Goal: Task Accomplishment & Management: Complete application form

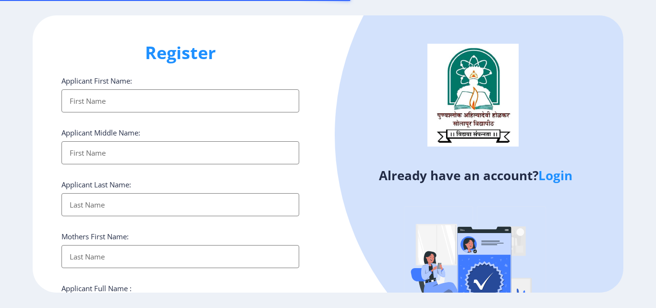
select select
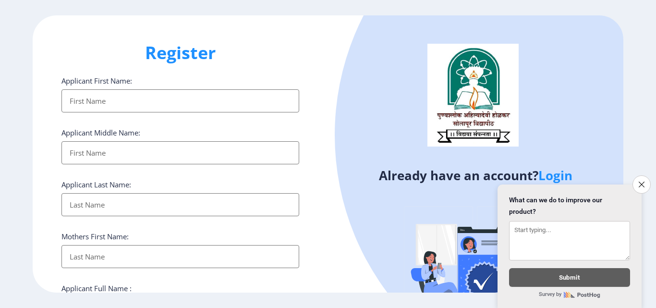
click at [186, 100] on input "Applicant First Name:" at bounding box center [180, 100] width 238 height 23
type input "Manish"
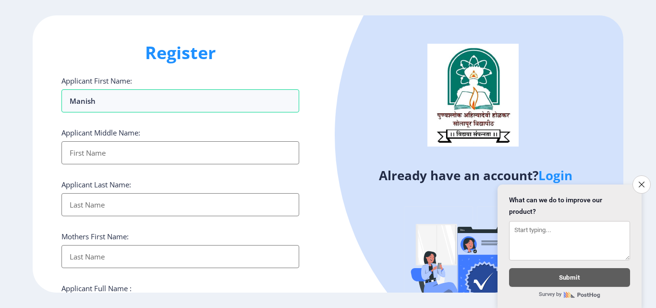
click at [147, 203] on input "Applicant First Name:" at bounding box center [180, 204] width 238 height 23
type input "[PERSON_NAME]"
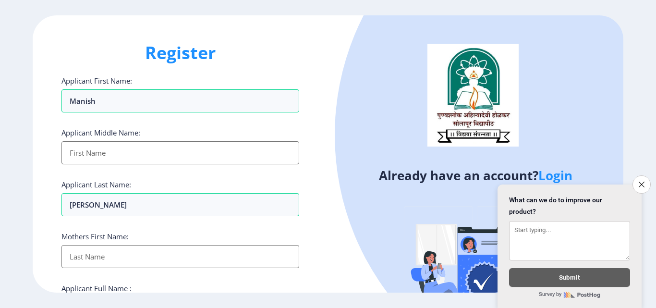
click at [164, 164] on input "Applicant First Name:" at bounding box center [180, 152] width 238 height 23
click at [645, 178] on button "Close survey" at bounding box center [641, 184] width 20 height 20
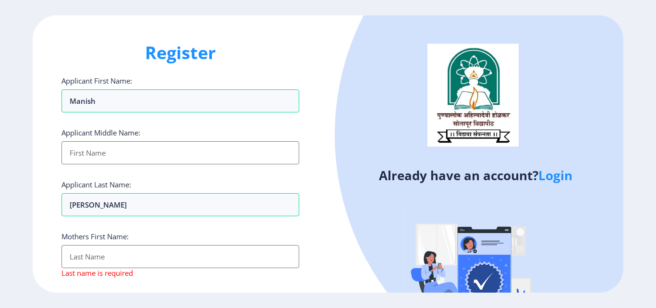
click at [331, 216] on div "Already have an account? Login" at bounding box center [475, 185] width 295 height 340
click at [109, 263] on input "Applicant First Name:" at bounding box center [180, 256] width 238 height 23
click at [317, 194] on div "Register Applicant First Name: [PERSON_NAME] Applicant Middle Name: Applicant L…" at bounding box center [180, 153] width 295 height 277
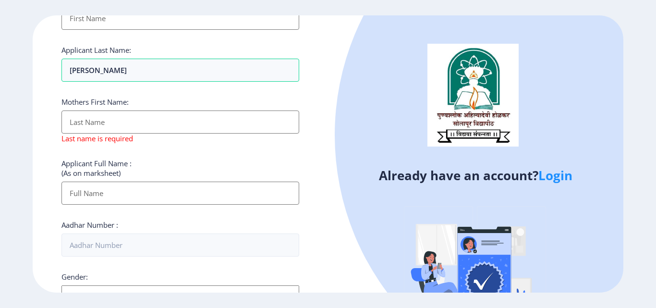
scroll to position [115, 0]
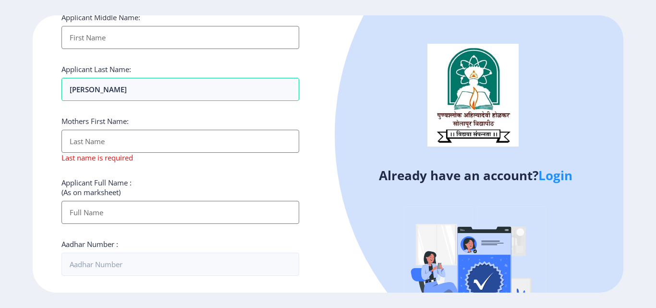
click at [125, 137] on input "Applicant First Name:" at bounding box center [180, 141] width 238 height 23
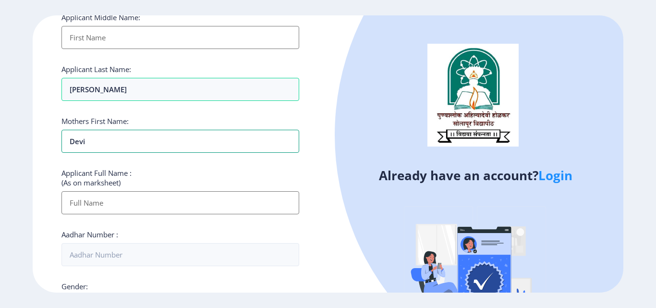
type input "Devi"
click at [177, 200] on input "Applicant First Name:" at bounding box center [180, 202] width 238 height 23
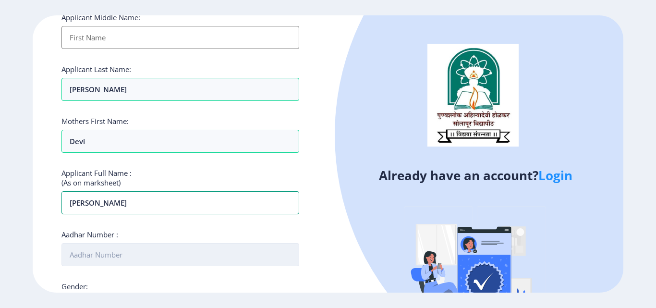
type input "[PERSON_NAME]"
click at [145, 254] on input "Aadhar Number :" at bounding box center [180, 254] width 238 height 23
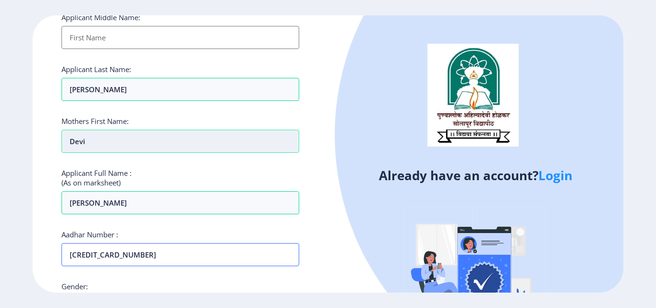
type input "[CREDIT_CARD_NUMBER]"
click at [71, 140] on input "Devi" at bounding box center [180, 141] width 238 height 23
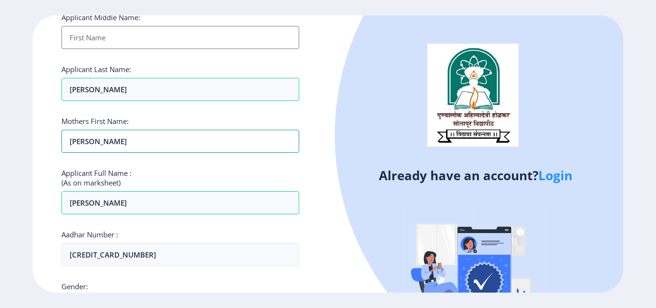
type input "[PERSON_NAME]"
click at [327, 216] on div "Register Applicant First Name: [PERSON_NAME] Applicant Middle Name: Applicant L…" at bounding box center [180, 153] width 295 height 277
click at [336, 231] on div "Already have an account? Login" at bounding box center [475, 185] width 295 height 340
click at [327, 215] on div "Register Applicant First Name: [PERSON_NAME] Applicant Middle Name: Applicant L…" at bounding box center [180, 153] width 295 height 277
click at [156, 287] on div "Gender: Select Gender [DEMOGRAPHIC_DATA] [DEMOGRAPHIC_DATA] Other" at bounding box center [180, 299] width 238 height 37
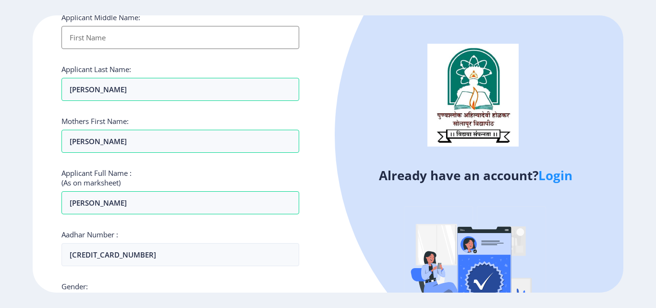
click at [131, 301] on div "Register Applicant First Name: [PERSON_NAME] Applicant Middle Name: Applicant L…" at bounding box center [328, 154] width 656 height 308
click at [642, 165] on ngx-register "Register Applicant First Name: [PERSON_NAME] Applicant Middle Name: Applicant L…" at bounding box center [328, 153] width 656 height 277
click at [36, 173] on div "Register Applicant First Name: [PERSON_NAME] Applicant Middle Name: Applicant L…" at bounding box center [180, 153] width 295 height 277
click at [313, 102] on div "Register Applicant First Name: [PERSON_NAME] Applicant Middle Name: Applicant L…" at bounding box center [180, 153] width 295 height 277
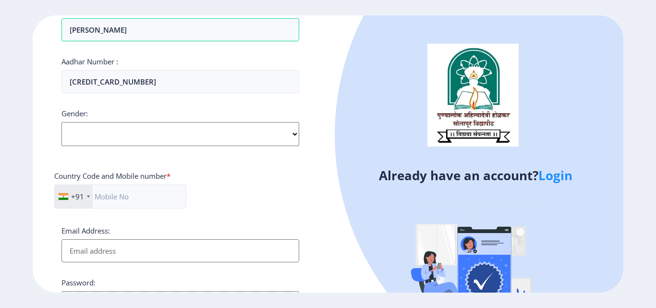
scroll to position [269, 0]
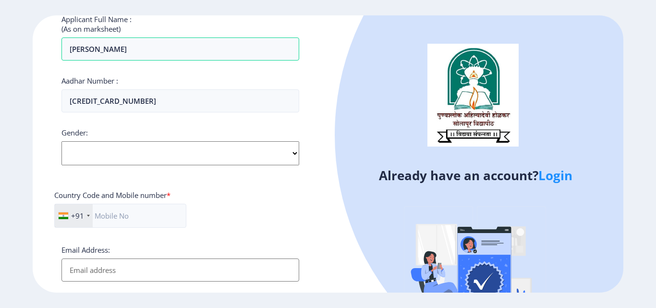
click at [292, 153] on select "Select Gender [DEMOGRAPHIC_DATA] [DEMOGRAPHIC_DATA] Other" at bounding box center [180, 153] width 238 height 24
select select "[DEMOGRAPHIC_DATA]"
click at [61, 141] on select "Select Gender [DEMOGRAPHIC_DATA] [DEMOGRAPHIC_DATA] Other" at bounding box center [180, 153] width 238 height 24
click at [158, 213] on input "text" at bounding box center [120, 216] width 132 height 24
type input "8790185747"
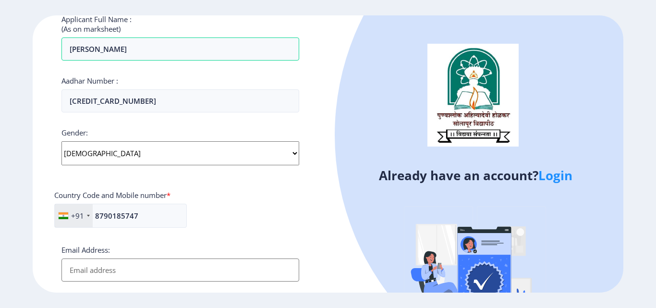
click at [264, 213] on div "+91 [GEOGRAPHIC_DATA] ([GEOGRAPHIC_DATA]) +91 [GEOGRAPHIC_DATA] (‫[GEOGRAPHIC_D…" at bounding box center [180, 220] width 252 height 32
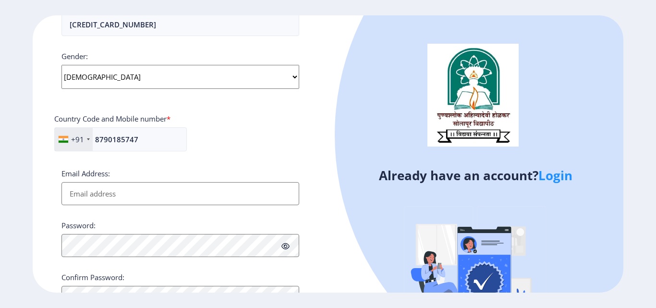
scroll to position [346, 0]
click at [235, 198] on input "Email Address:" at bounding box center [180, 193] width 238 height 23
type input "[EMAIL_ADDRESS][DOMAIN_NAME]"
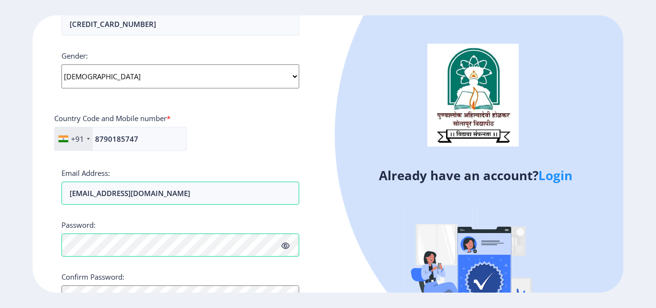
click at [286, 246] on icon at bounding box center [285, 245] width 8 height 7
click at [325, 216] on div "Register Applicant First Name: [PERSON_NAME] Applicant Middle Name: Applicant L…" at bounding box center [180, 153] width 295 height 277
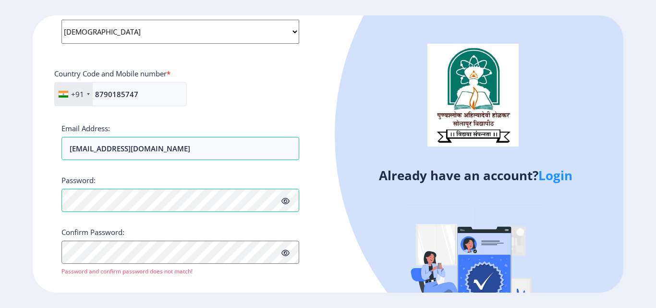
scroll to position [403, 0]
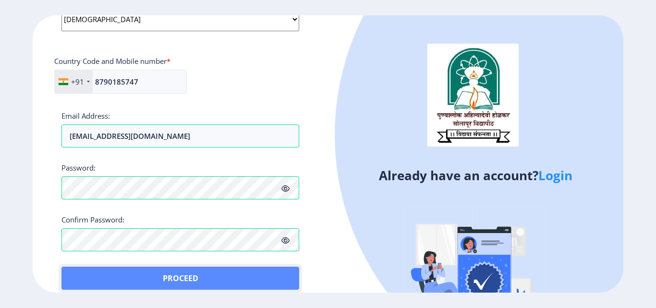
click at [179, 275] on button "Proceed" at bounding box center [180, 278] width 238 height 23
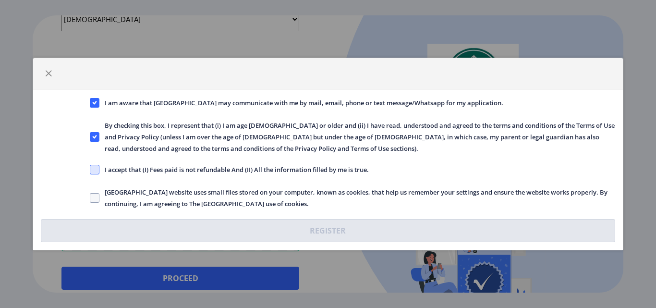
click at [95, 170] on span at bounding box center [95, 170] width 10 height 10
click at [90, 170] on input "I accept that (I) Fees paid is not refundable And (II) All the information fill…" at bounding box center [90, 170] width 0 height 0
checkbox input "true"
click at [92, 193] on span at bounding box center [95, 198] width 10 height 10
click at [90, 198] on input "[GEOGRAPHIC_DATA] website uses small files stored on your computer, known as co…" at bounding box center [90, 198] width 0 height 0
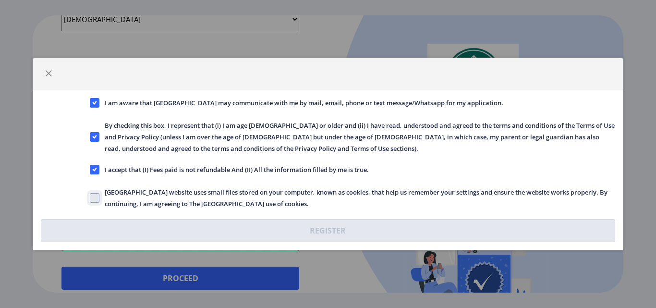
checkbox input "true"
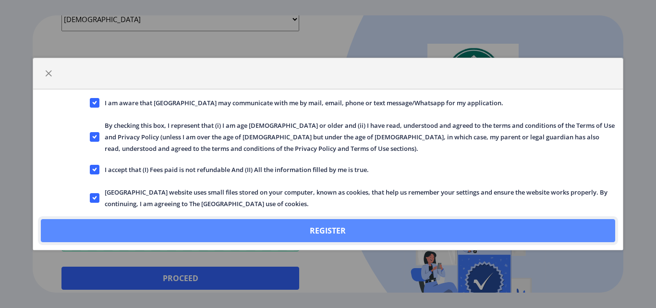
click at [279, 229] on button "Register" at bounding box center [328, 230] width 574 height 23
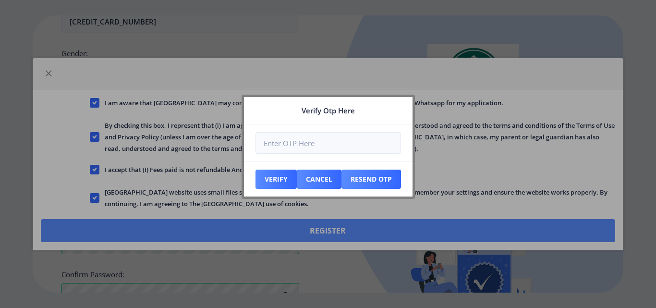
scroll to position [458, 0]
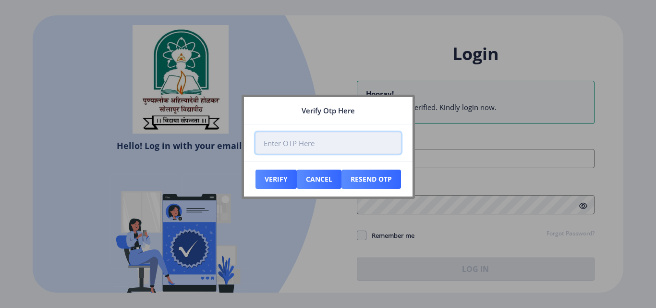
click at [308, 146] on input "number" at bounding box center [328, 143] width 146 height 22
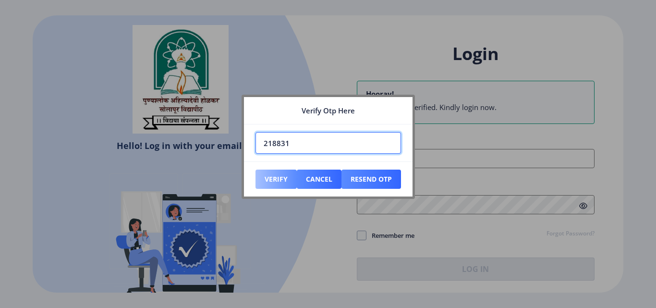
type input "218831"
click at [278, 181] on button "Verify" at bounding box center [275, 179] width 41 height 19
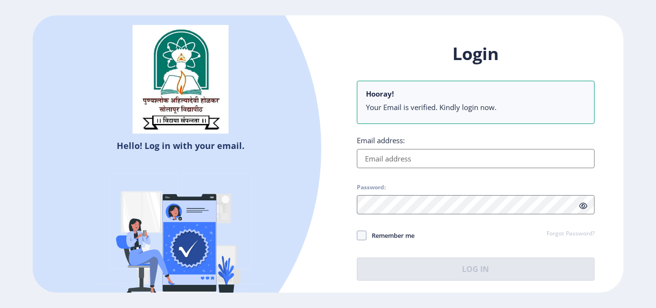
click at [423, 157] on input "Email address:" at bounding box center [476, 158] width 238 height 19
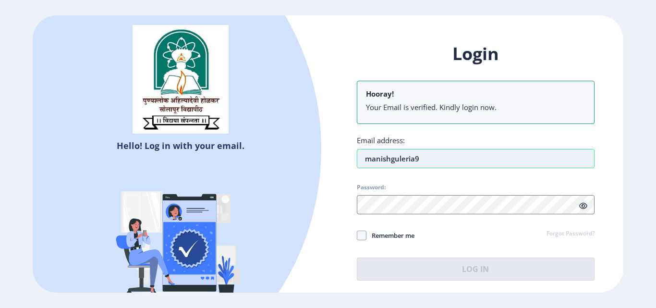
type input "[EMAIL_ADDRESS][DOMAIN_NAME]"
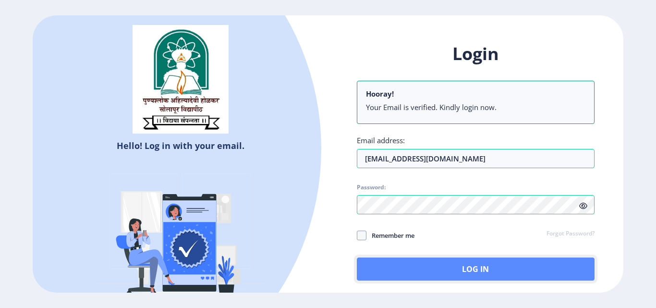
click at [470, 269] on button "Log In" at bounding box center [476, 268] width 238 height 23
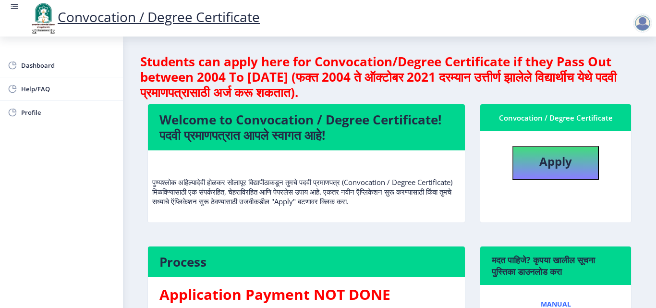
click at [470, 233] on div "Welcome to Convocation / Degree Certificate! पदवी प्रमाणपत्रात आपले स्वागत आहे!…" at bounding box center [306, 170] width 332 height 133
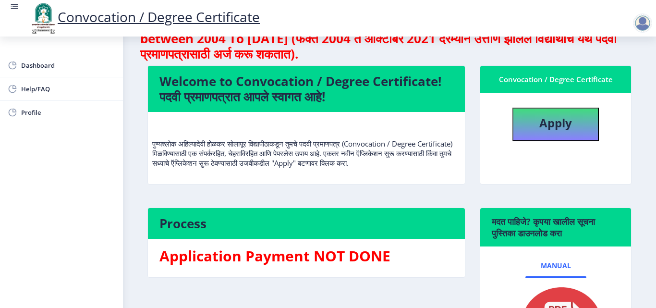
scroll to position [19, 0]
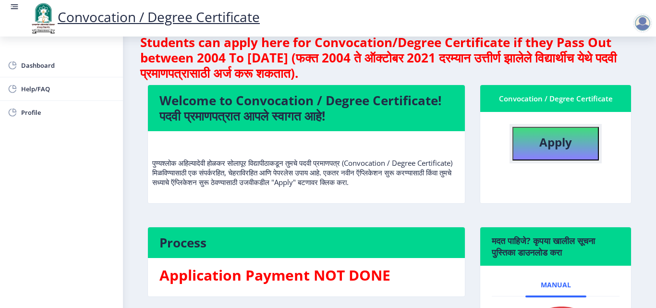
click at [551, 146] on b "Apply" at bounding box center [555, 142] width 33 height 16
select select
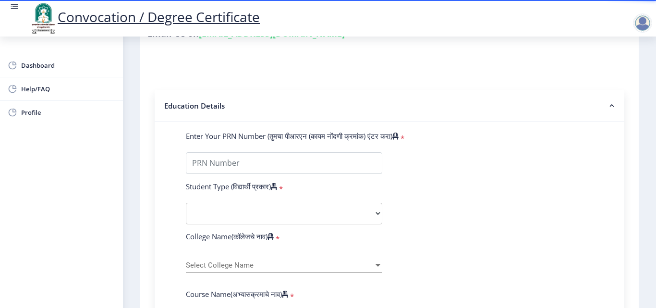
scroll to position [173, 0]
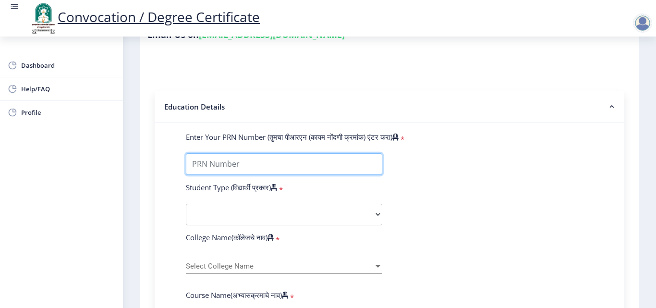
click at [319, 167] on input "Enter Your PRN Number (तुमचा पीआरएन (कायम नोंदणी क्रमांक) एंटर करा)" at bounding box center [284, 164] width 196 height 22
type input "1100007663"
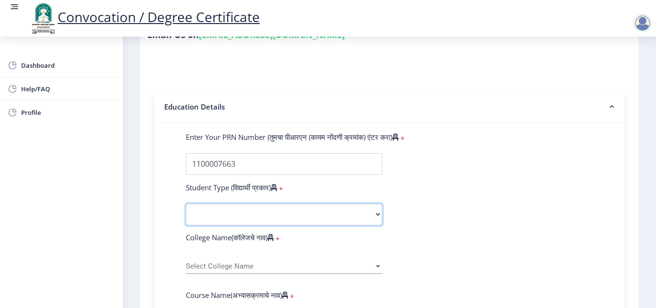
click at [266, 215] on select "Select Student Type Regular External" at bounding box center [284, 215] width 196 height 22
select select "Regular"
click at [186, 204] on select "Select Student Type Regular External" at bounding box center [284, 215] width 196 height 22
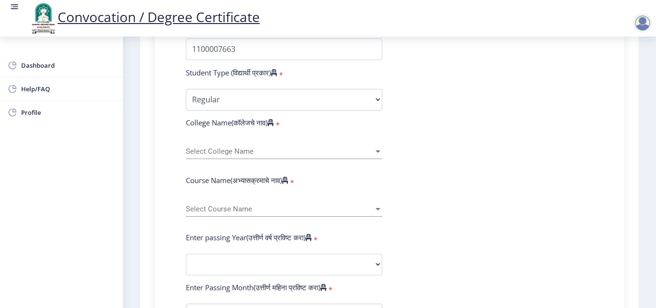
scroll to position [288, 0]
click at [376, 152] on div at bounding box center [378, 151] width 9 height 8
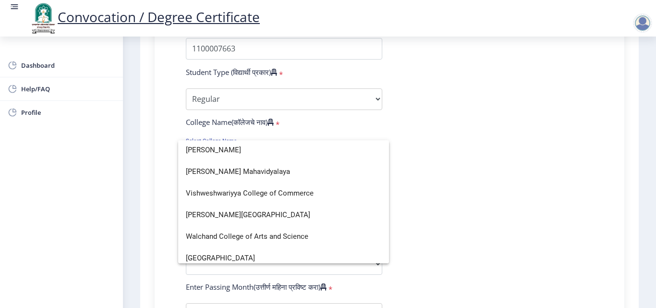
scroll to position [3240, 0]
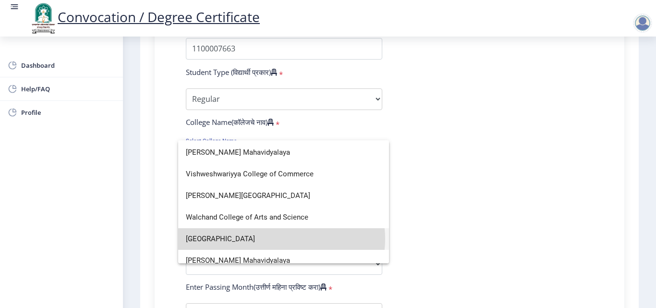
click at [281, 239] on span "[GEOGRAPHIC_DATA]" at bounding box center [283, 239] width 195 height 22
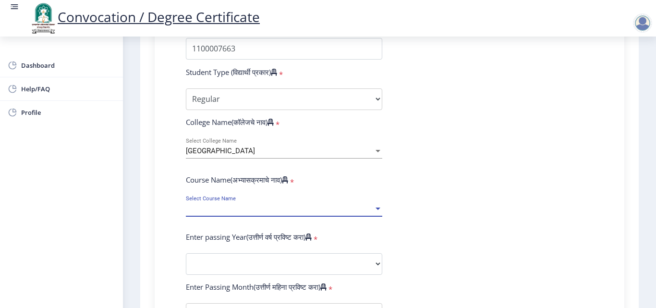
click at [375, 212] on div at bounding box center [378, 209] width 9 height 8
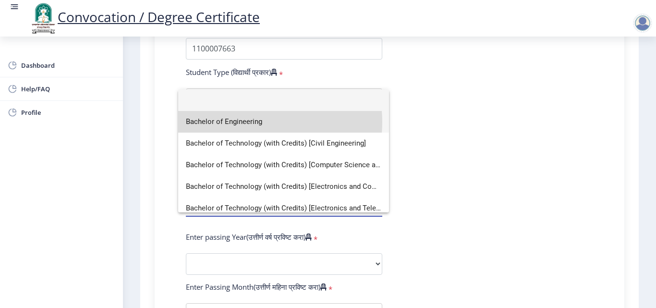
click at [249, 121] on span "Bachelor of Engineering" at bounding box center [283, 122] width 195 height 22
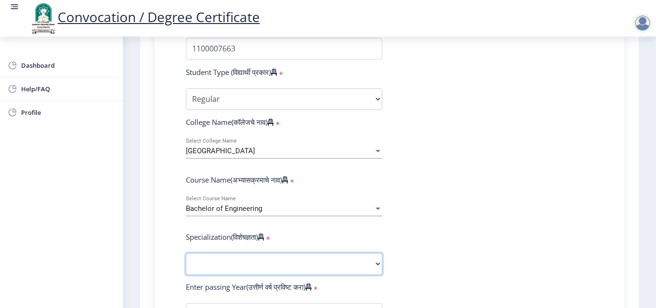
click at [376, 264] on select "Specialization Bio-Medical Engineering Civil Engineering Computer Science & Eng…" at bounding box center [284, 264] width 196 height 22
select select "Electronics & Telecommunication Engineering"
click at [186, 253] on select "Specialization Bio-Medical Engineering Civil Engineering Computer Science & Eng…" at bounding box center [284, 264] width 196 height 22
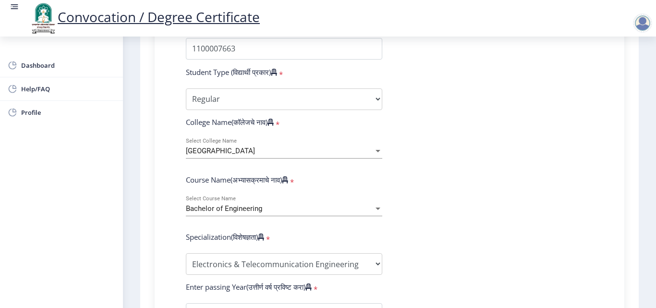
click at [512, 206] on form "Enter Your PRN Number (तुमचा पीआरएन (कायम नोंदणी क्रमांक) एंटर करा) * Student T…" at bounding box center [390, 296] width 422 height 559
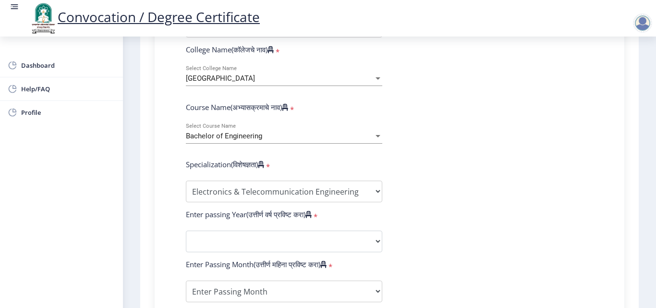
scroll to position [365, 0]
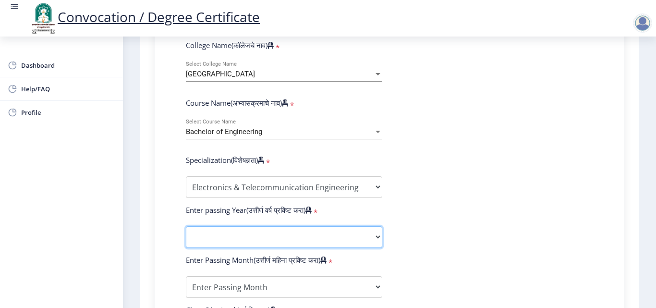
click at [376, 236] on select "2025 2024 2023 2022 2021 2020 2019 2018 2017 2016 2015 2014 2013 2012 2011 2010…" at bounding box center [284, 237] width 196 height 22
select select "2015"
click at [186, 226] on select "2025 2024 2023 2022 2021 2020 2019 2018 2017 2016 2015 2014 2013 2012 2011 2010…" at bounding box center [284, 237] width 196 height 22
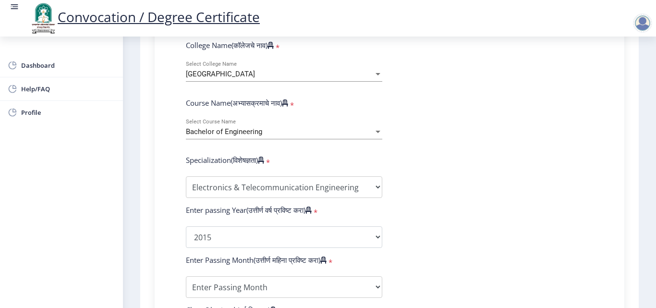
click at [515, 221] on form "Enter Your PRN Number (तुमचा पीआरएन (कायम नोंदणी क्रमांक) एंटर करा) * Student T…" at bounding box center [390, 219] width 422 height 559
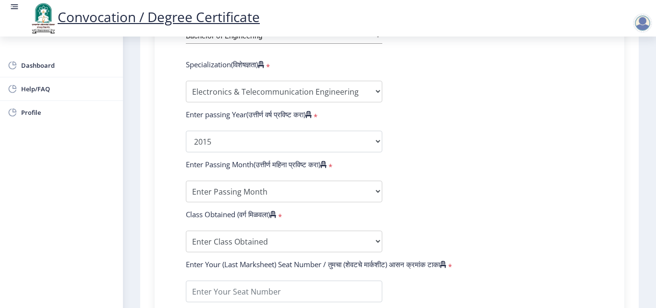
scroll to position [461, 0]
click at [376, 194] on select "Enter Passing Month March April May October November December" at bounding box center [284, 191] width 196 height 22
click at [489, 202] on form "Enter Your PRN Number (तुमचा पीआरएन (कायम नोंदणी क्रमांक) एंटर करा) * Student T…" at bounding box center [390, 123] width 422 height 559
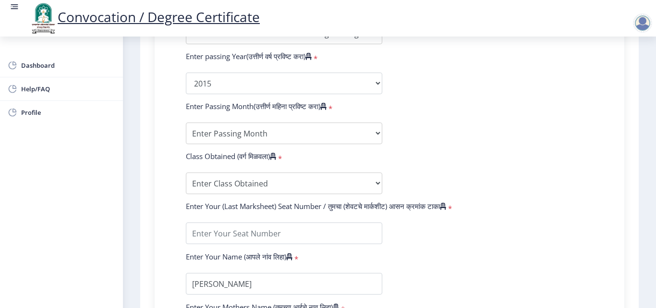
scroll to position [538, 0]
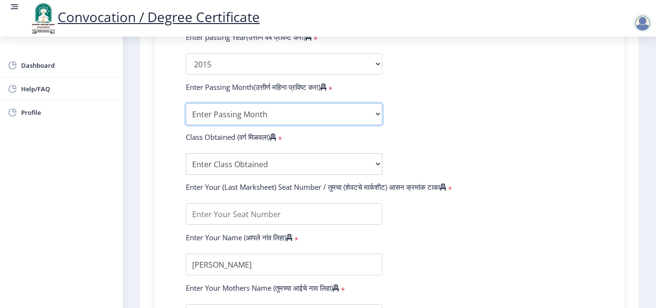
click at [379, 113] on select "Enter Passing Month March April May October November December" at bounding box center [284, 114] width 196 height 22
select select "May"
click at [186, 103] on select "Enter Passing Month March April May October November December" at bounding box center [284, 114] width 196 height 22
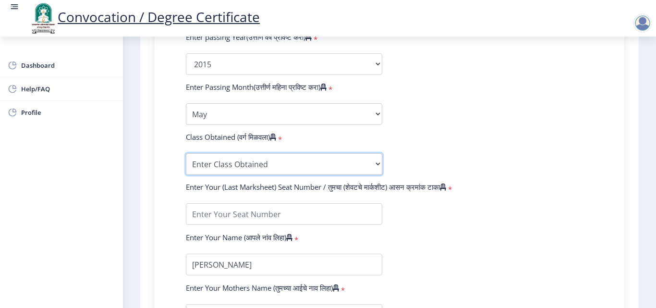
click at [376, 166] on select "Enter Class Obtained FIRST CLASS WITH DISTINCTION FIRST CLASS HIGHER SECOND CLA…" at bounding box center [284, 164] width 196 height 22
select select "FIRST CLASS WITH DISTINCTION"
click at [186, 153] on select "Enter Class Obtained FIRST CLASS WITH DISTINCTION FIRST CLASS HIGHER SECOND CLA…" at bounding box center [284, 164] width 196 height 22
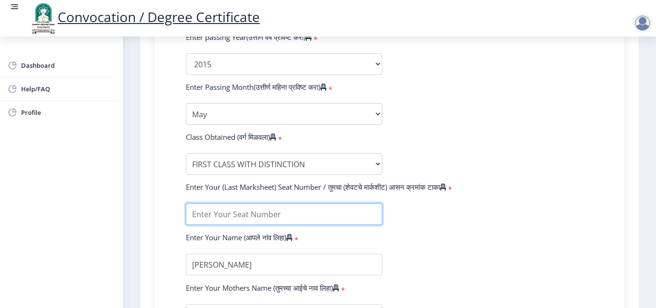
click at [266, 216] on input "textarea" at bounding box center [284, 214] width 196 height 22
type input "840635"
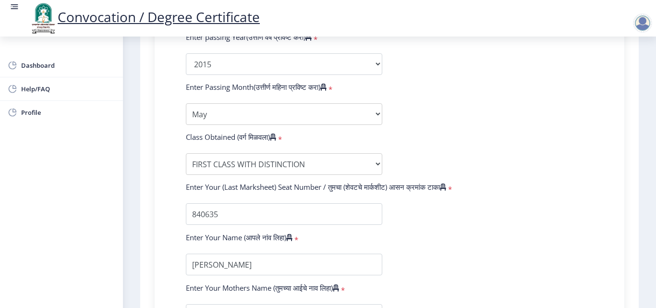
click at [476, 230] on form "Enter Your PRN Number (तुमचा पीआरएन (कायम नोंदणी क्रमांक) एंटर करा) * Student T…" at bounding box center [390, 46] width 422 height 559
click at [496, 213] on form "Enter Your PRN Number (तुमचा पीआरएन (कायम नोंदणी क्रमांक) एंटर करा) * Student T…" at bounding box center [390, 46] width 422 height 559
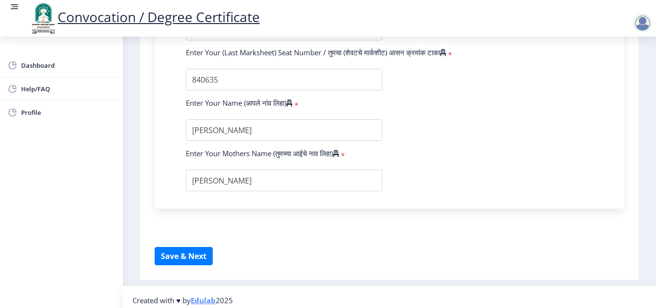
scroll to position [679, 0]
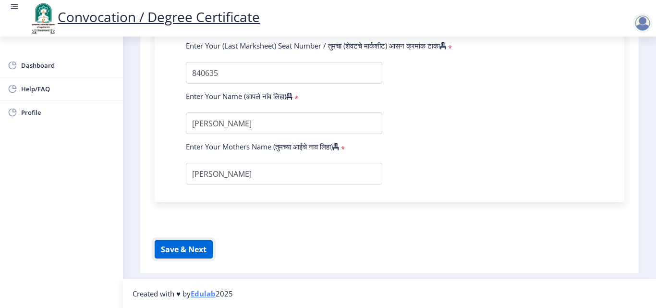
click at [188, 250] on button "Save & Next" at bounding box center [184, 249] width 58 height 18
select select
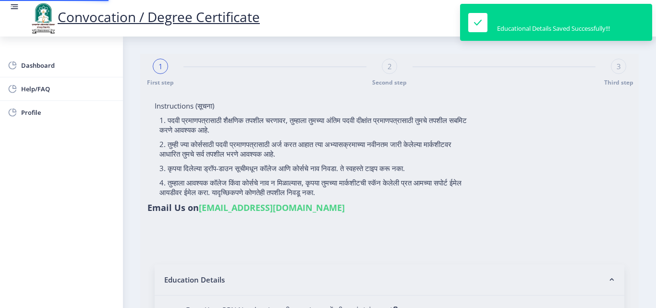
type input "1100007663"
select select "Regular"
select select "2015"
select select "May"
select select "FIRST CLASS WITH DISTINCTION"
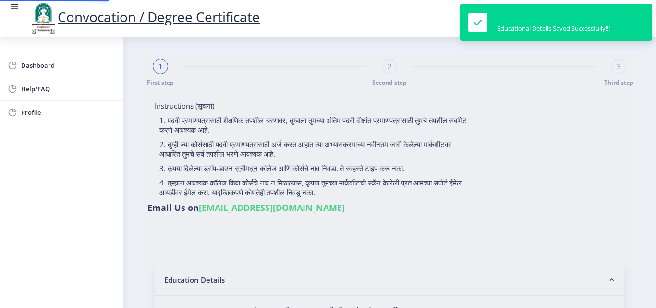
type input "840635"
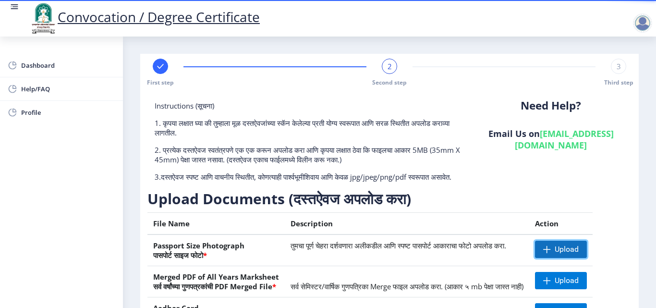
click at [575, 254] on span "Upload" at bounding box center [567, 249] width 24 height 10
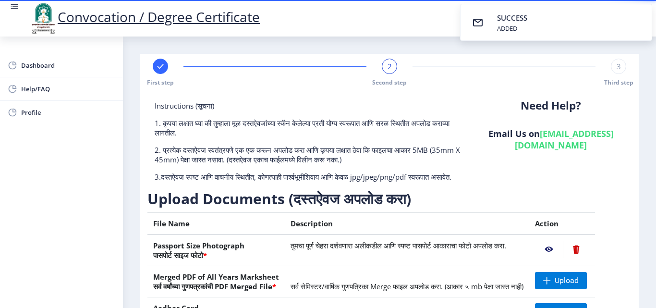
click at [619, 174] on div "Need Help? Email Us on [EMAIL_ADDRESS][DOMAIN_NAME]" at bounding box center [550, 145] width 161 height 88
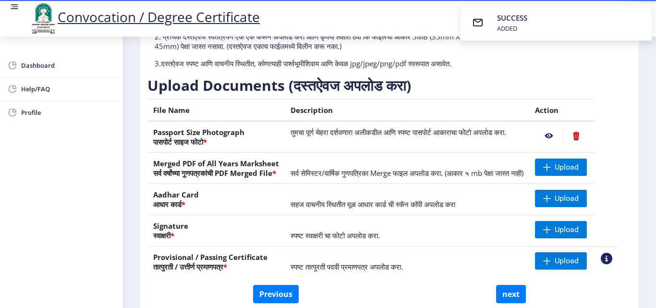
scroll to position [115, 0]
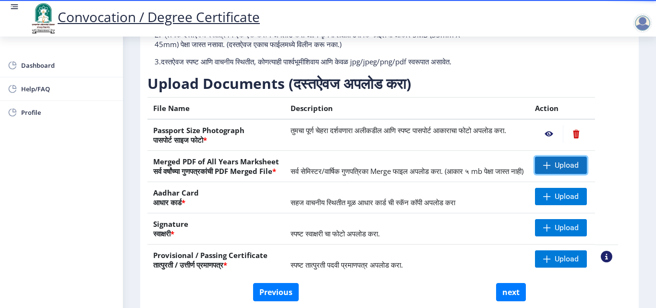
click at [579, 170] on span "Upload" at bounding box center [567, 165] width 24 height 10
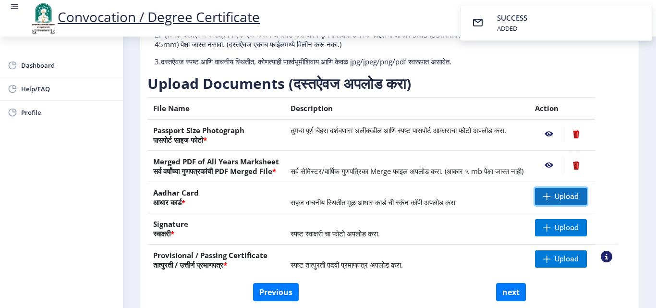
click at [579, 201] on span "Upload" at bounding box center [567, 197] width 24 height 10
click at [577, 201] on span "Upload" at bounding box center [567, 197] width 24 height 10
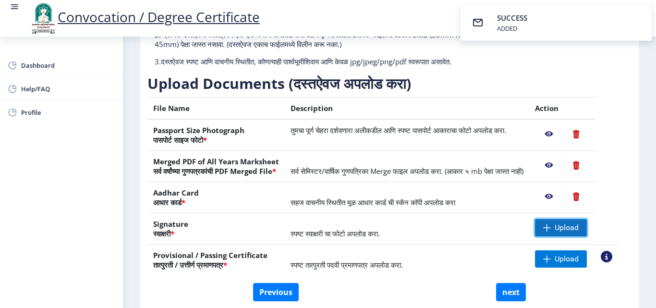
click at [571, 232] on span "Upload" at bounding box center [567, 228] width 24 height 10
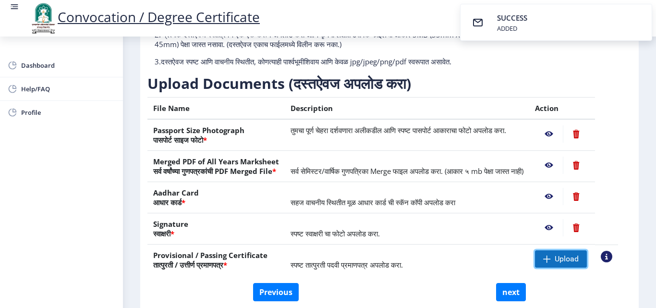
click at [574, 264] on span "Upload" at bounding box center [567, 259] width 24 height 10
click at [640, 174] on nb-layout-column "First step 2 Second step 3 Third step Instructions (सूचना) 1. कृपया लक्षात घ्या…" at bounding box center [389, 121] width 533 height 400
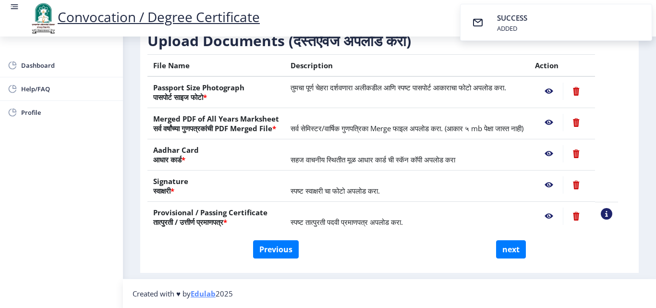
scroll to position [177, 0]
click at [515, 248] on button "next" at bounding box center [511, 249] width 30 height 18
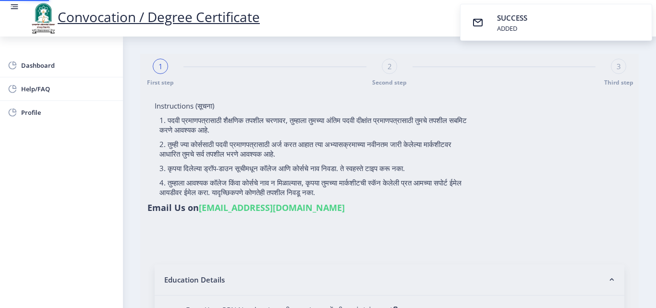
select select
type input "[PERSON_NAME]"
type input "1100007663"
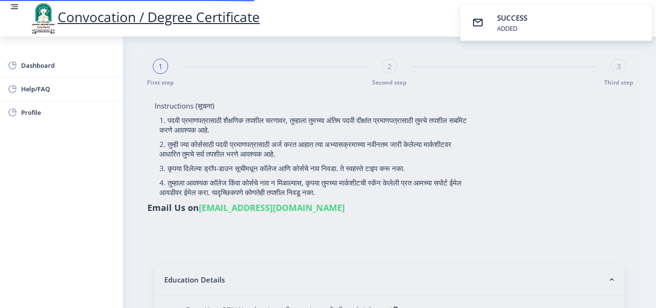
select select "Regular"
select select "2015"
select select "May"
select select "FIRST CLASS WITH DISTINCTION"
type input "840635"
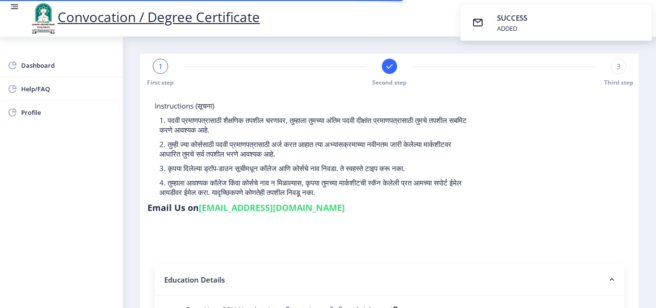
select select
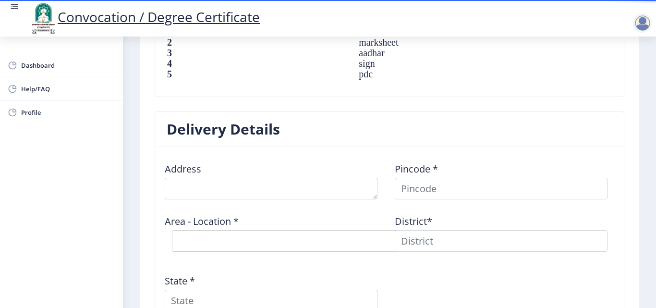
scroll to position [711, 0]
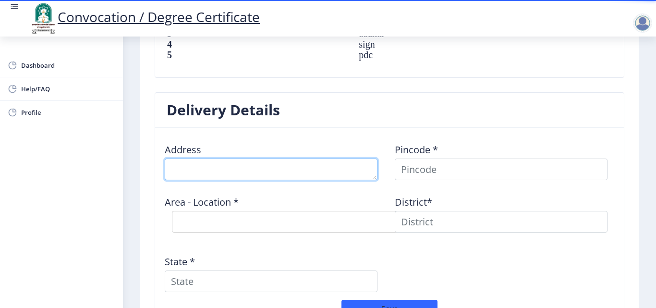
click at [272, 171] on textarea at bounding box center [271, 169] width 213 height 22
type textarea "[STREET_ADDRESS]"
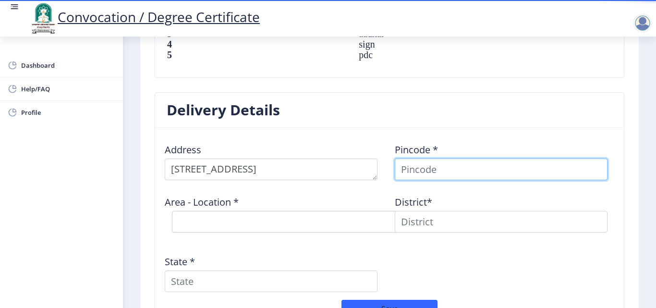
click at [456, 171] on input at bounding box center [501, 169] width 213 height 22
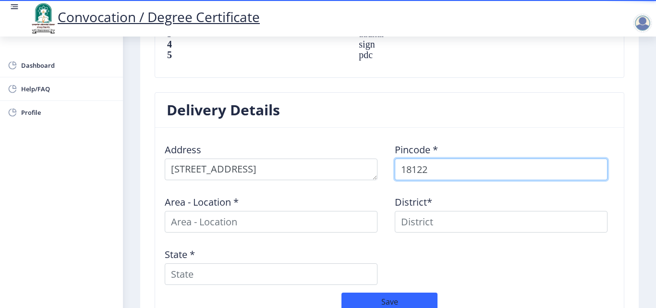
type input "181221"
select select
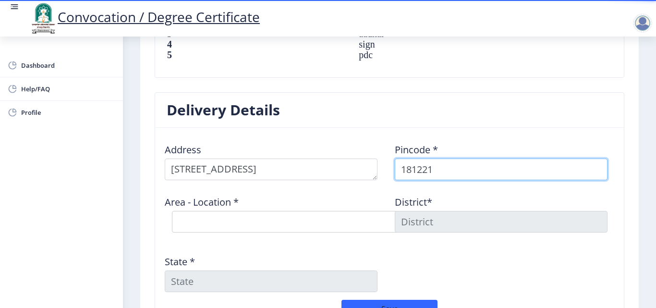
type input "181221"
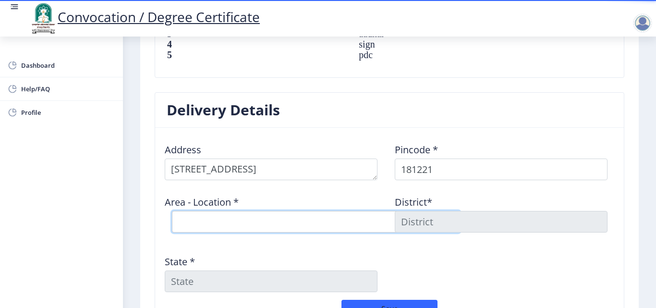
click at [321, 221] on select "Select Area Location Jagti BO Jagti [GEOGRAPHIC_DATA] S.O JKotli BO Kandoli Nag…" at bounding box center [316, 222] width 288 height 22
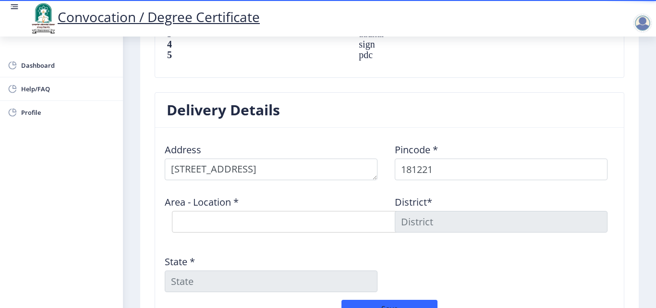
click at [348, 248] on div "State *" at bounding box center [274, 269] width 230 height 45
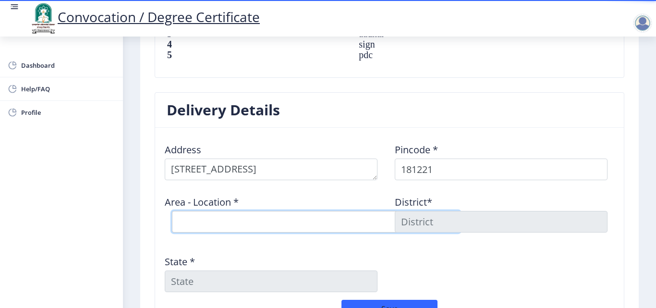
click at [314, 217] on select "Select Area Location Jagti BO Jagti [GEOGRAPHIC_DATA] S.O JKotli BO Kandoli Nag…" at bounding box center [316, 222] width 288 height 22
select select "2: Object"
click at [172, 211] on select "Select Area Location Jagti BO Jagti [GEOGRAPHIC_DATA] S.O JKotli BO Kandoli Nag…" at bounding box center [316, 222] width 288 height 22
type input "[GEOGRAPHIC_DATA]"
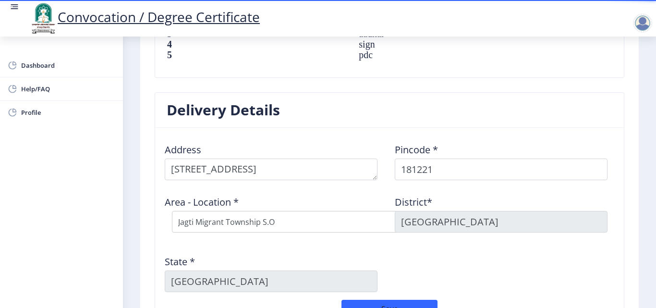
click at [472, 247] on div "Address Pincode * 181221 Area - Location * Select Area Location [GEOGRAPHIC_DAT…" at bounding box center [389, 217] width 460 height 164
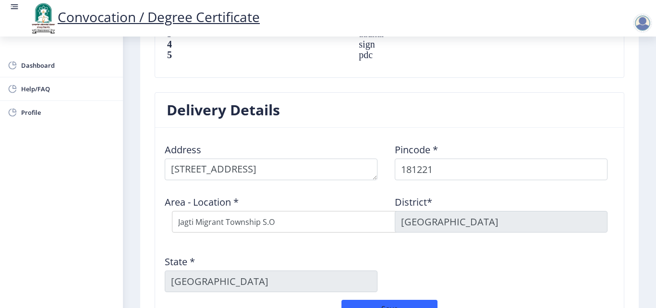
click at [488, 247] on div "Address Pincode * 181221 Area - Location * Select Area Location [GEOGRAPHIC_DAT…" at bounding box center [389, 217] width 460 height 164
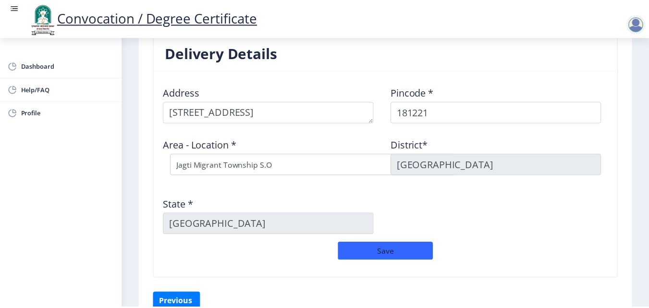
scroll to position [788, 0]
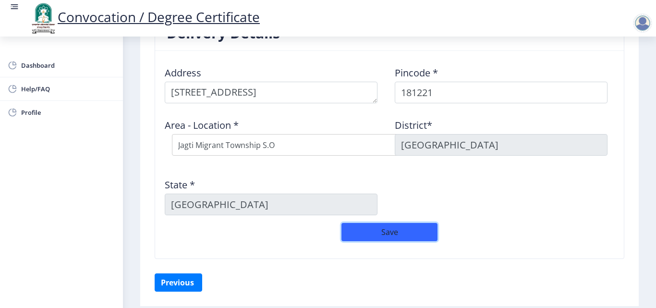
click at [411, 230] on button "Save" at bounding box center [389, 232] width 96 height 18
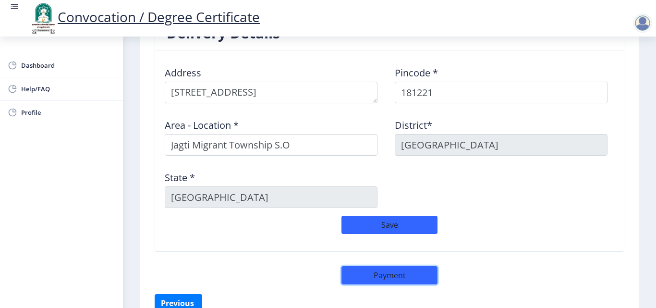
click at [405, 275] on button "Payment" at bounding box center [389, 275] width 96 height 18
select select "sealed"
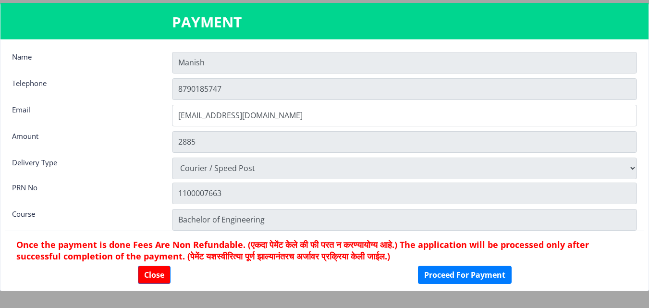
click at [588, 275] on div "Close Proceed For Payment" at bounding box center [324, 275] width 616 height 18
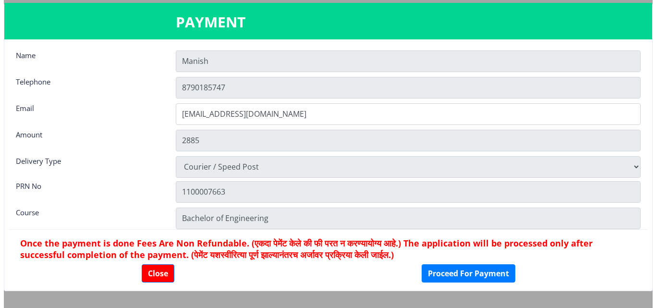
scroll to position [0, 0]
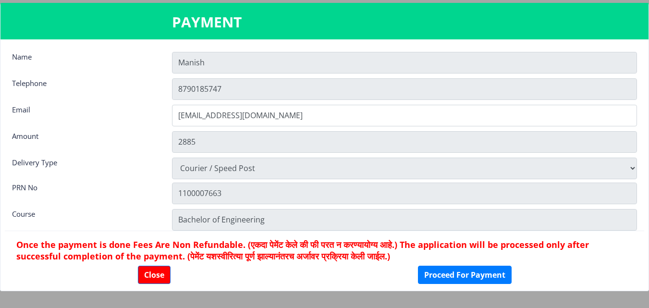
click at [617, 256] on h6 "Once the payment is done Fees Are Non Refundable. (एकदा पेमेंट केले की फी परत न…" at bounding box center [324, 250] width 616 height 23
click at [159, 273] on button "Close" at bounding box center [154, 275] width 33 height 18
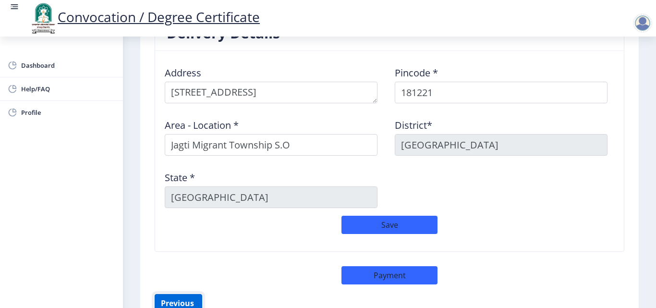
click at [185, 299] on button "Previous ‍" at bounding box center [179, 303] width 48 height 18
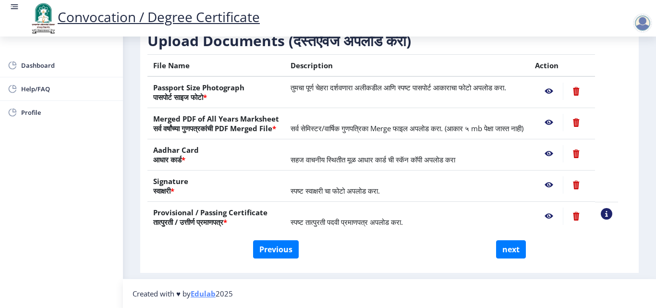
scroll to position [177, 0]
click at [291, 247] on button "Previous" at bounding box center [276, 249] width 46 height 18
select select "Regular"
select select "2015"
select select "May"
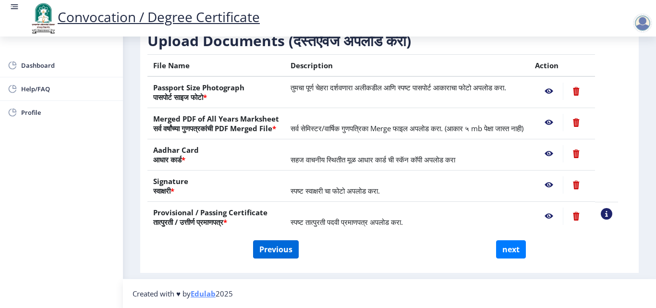
select select "FIRST CLASS WITH DISTINCTION"
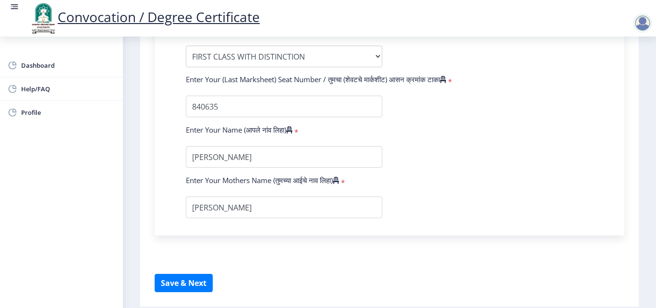
scroll to position [615, 0]
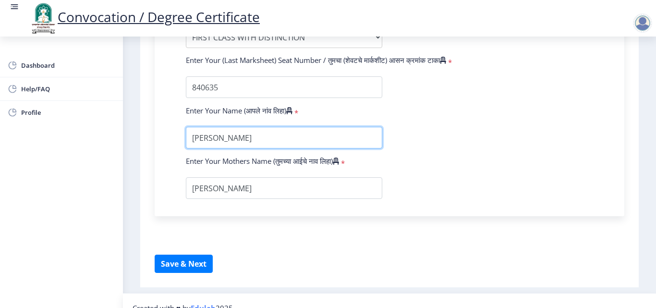
click at [323, 138] on input "textarea" at bounding box center [284, 138] width 196 height 22
type input "[PERSON_NAME]"
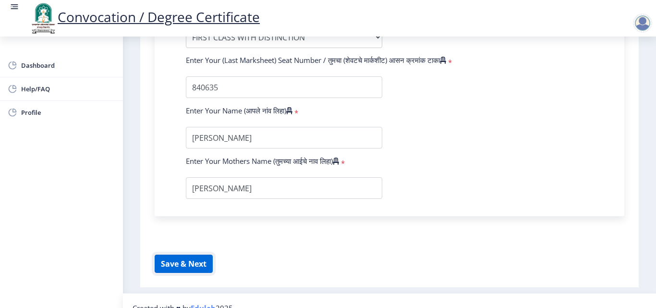
click at [194, 266] on button "Save & Next" at bounding box center [184, 264] width 58 height 18
select select
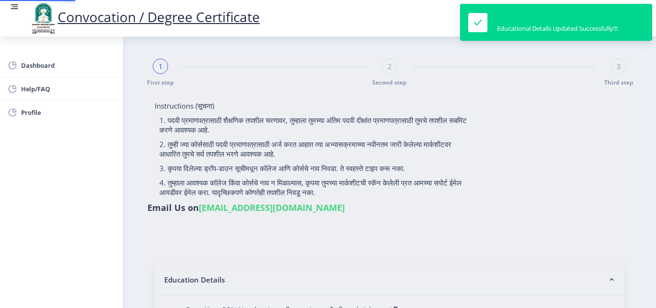
type input "1100007663"
select select "Regular"
select select "2015"
select select "May"
select select "FIRST CLASS WITH DISTINCTION"
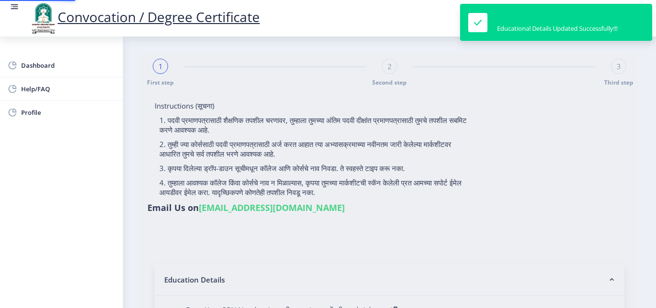
type input "840635"
select select
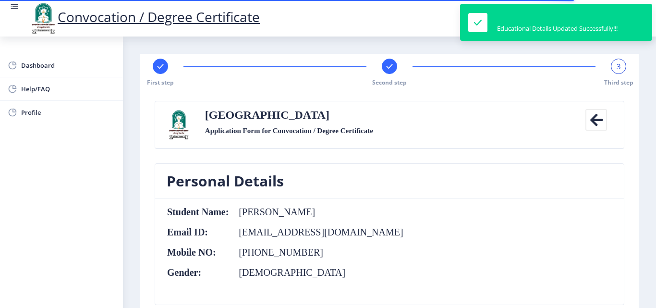
click at [541, 182] on nb-card-header "Personal Details" at bounding box center [389, 181] width 469 height 35
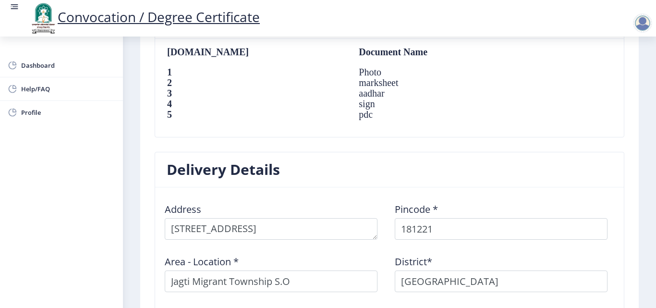
scroll to position [653, 0]
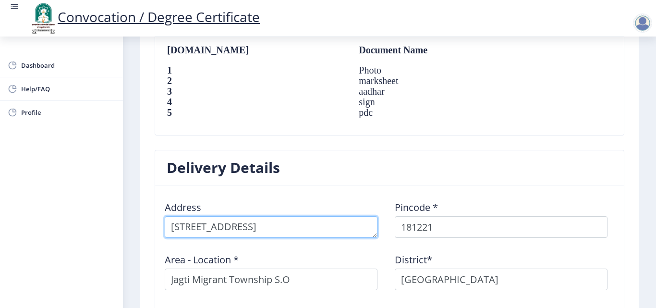
click at [273, 229] on textarea at bounding box center [271, 227] width 213 height 22
type textarea "[STREET_ADDRESS]"
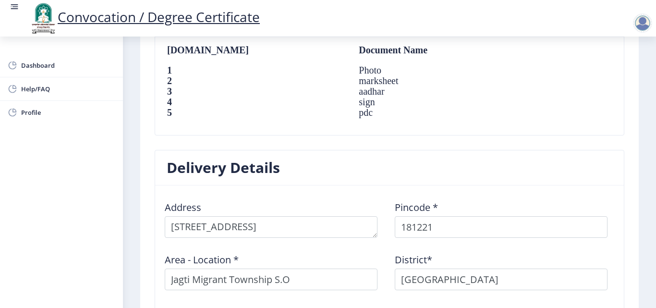
click at [481, 101] on td "sign" at bounding box center [436, 102] width 174 height 11
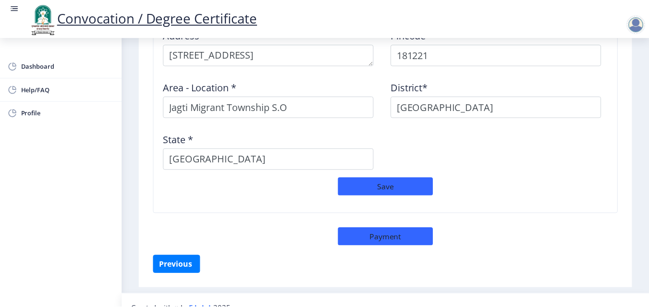
scroll to position [841, 0]
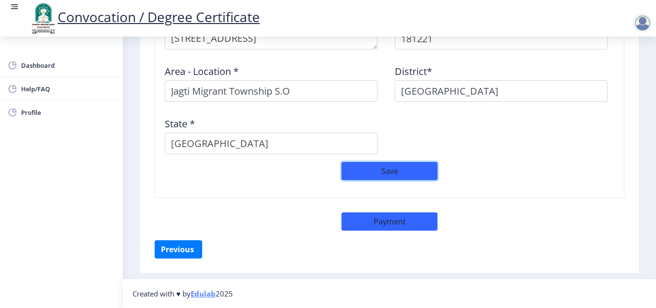
click at [405, 175] on button "Save" at bounding box center [389, 171] width 96 height 18
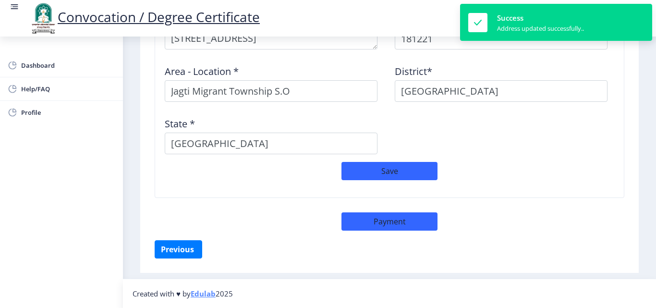
click at [552, 182] on div "Save" at bounding box center [389, 176] width 460 height 28
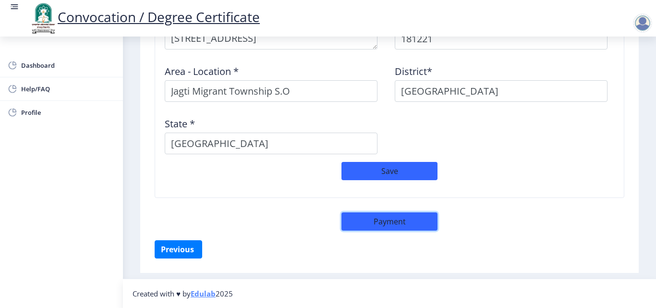
click at [408, 222] on button "Payment" at bounding box center [389, 221] width 96 height 18
select select "sealed"
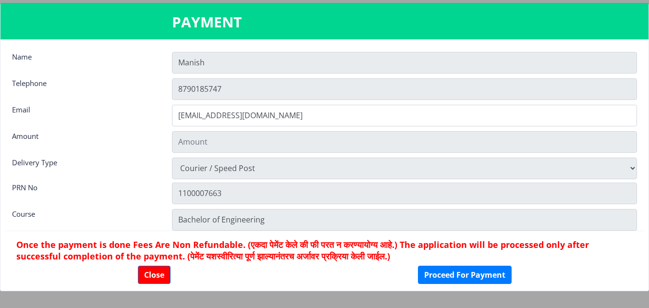
type input "2885"
click at [289, 64] on input "Manish" at bounding box center [404, 63] width 465 height 22
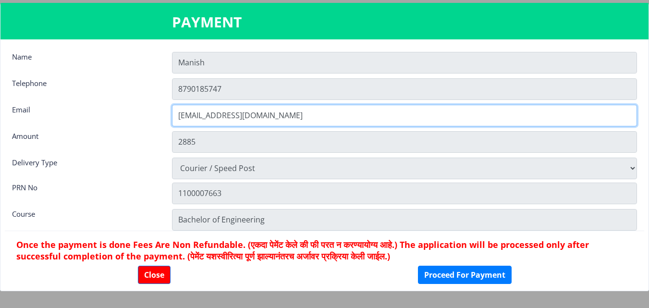
click at [308, 119] on input "[EMAIL_ADDRESS][DOMAIN_NAME]" at bounding box center [404, 116] width 465 height 22
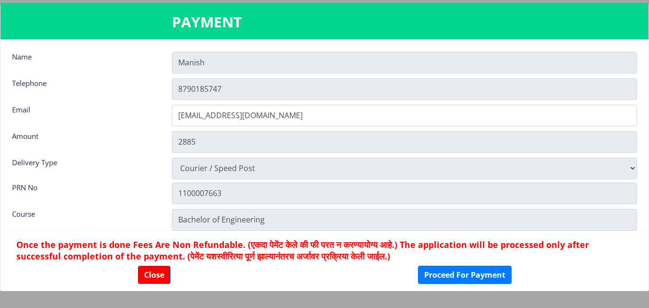
click at [144, 105] on div "Email" at bounding box center [85, 114] width 160 height 19
click at [475, 268] on button "Proceed For Payment" at bounding box center [465, 275] width 94 height 18
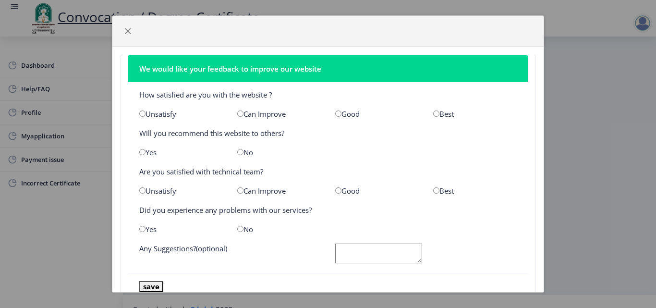
click at [427, 114] on div "Best" at bounding box center [475, 114] width 98 height 10
click at [433, 116] on input "radio" at bounding box center [436, 113] width 6 height 6
radio input "true"
click at [141, 151] on input "radio" at bounding box center [142, 152] width 6 height 6
radio input "true"
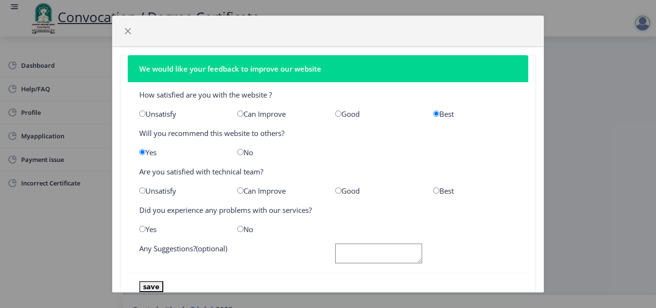
click at [335, 191] on input "radio" at bounding box center [338, 190] width 6 height 6
radio input "true"
click at [239, 230] on input "radio" at bounding box center [240, 229] width 6 height 6
radio input "true"
click at [151, 285] on button "save" at bounding box center [151, 286] width 24 height 11
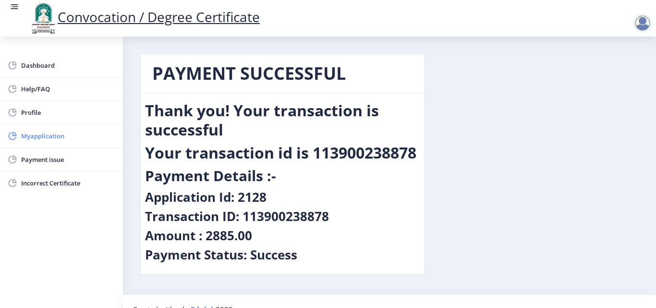
click at [42, 132] on span "Myapplication" at bounding box center [68, 136] width 94 height 12
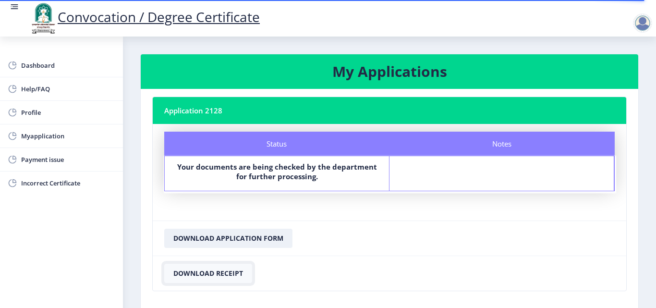
click at [242, 272] on button "Download Receipt" at bounding box center [208, 273] width 88 height 19
click at [249, 240] on button "Download Application Form" at bounding box center [228, 238] width 128 height 19
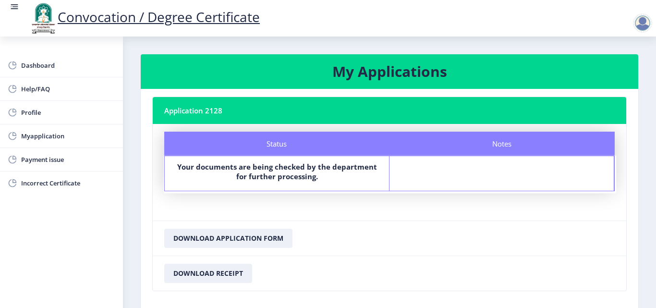
click at [454, 226] on nb-card-footer "Download Application Form" at bounding box center [389, 237] width 473 height 35
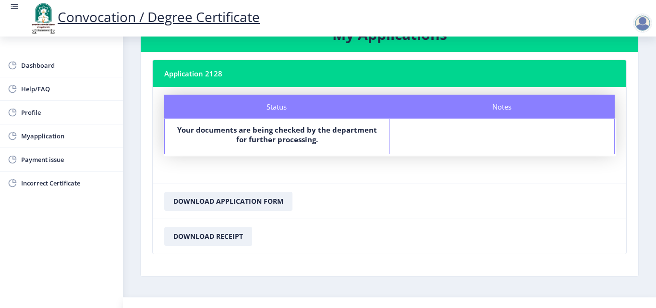
scroll to position [38, 0]
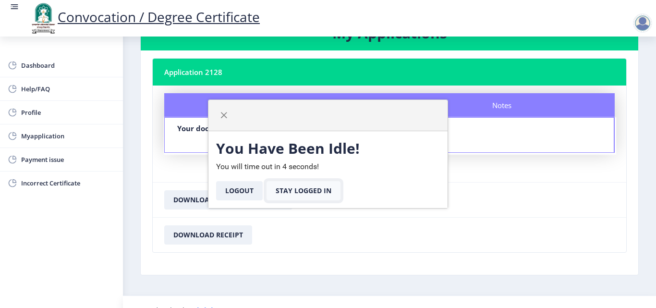
click at [310, 187] on button "Stay Logged In" at bounding box center [304, 190] width 74 height 19
click at [314, 186] on button "Stay Logged In" at bounding box center [304, 190] width 74 height 19
click at [223, 116] on span "button" at bounding box center [224, 115] width 8 height 8
click at [223, 118] on span "button" at bounding box center [224, 115] width 8 height 8
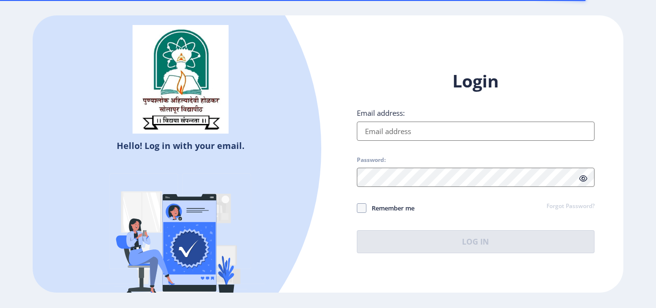
click at [452, 127] on input "Email address:" at bounding box center [476, 130] width 238 height 19
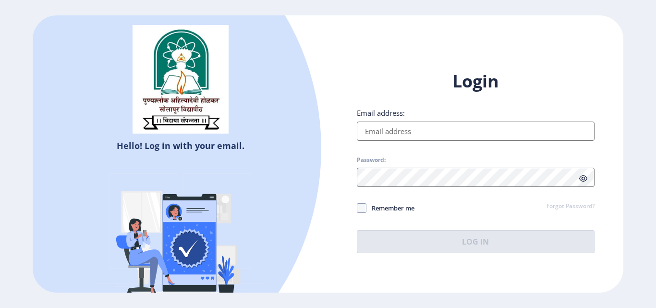
type input "[EMAIL_ADDRESS][DOMAIN_NAME]"
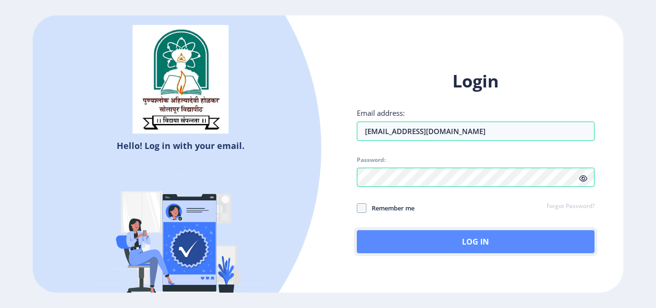
click at [450, 237] on button "Log In" at bounding box center [476, 241] width 238 height 23
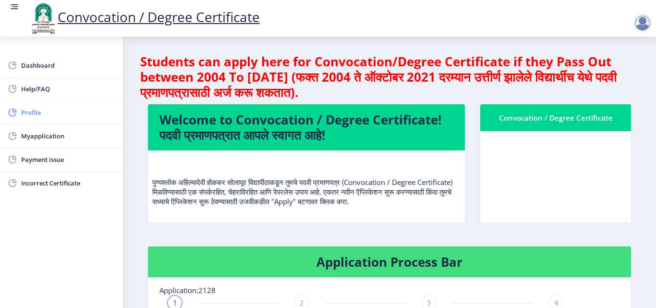
click at [35, 111] on span "Profile" at bounding box center [68, 113] width 94 height 12
select select "[DEMOGRAPHIC_DATA]"
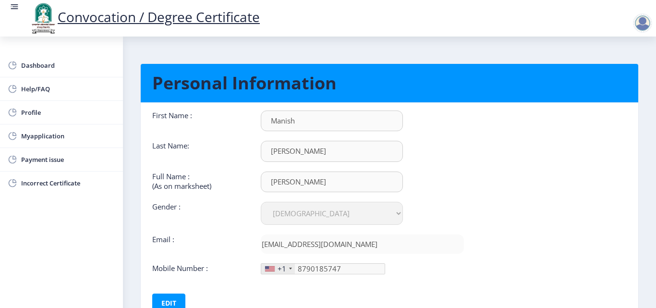
click at [521, 169] on nb-card-body "First Name : Manish Last Name: Singh Full Name : (As on marksheet) Manish Singh…" at bounding box center [389, 212] width 512 height 218
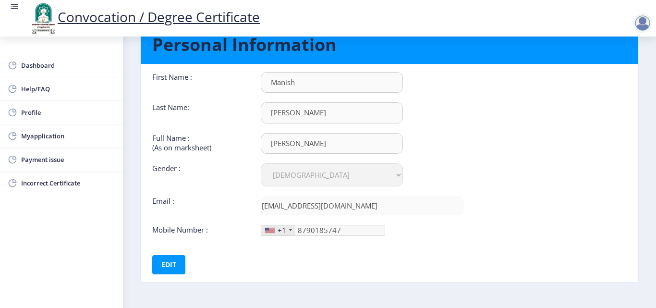
scroll to position [58, 0]
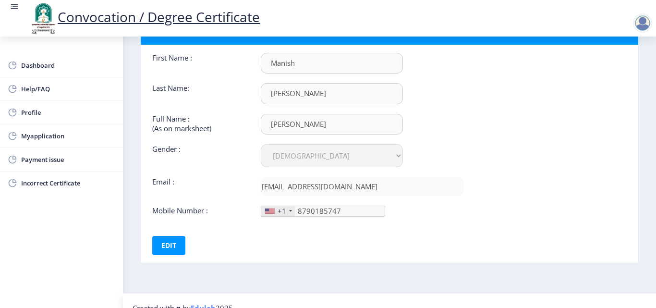
click at [290, 210] on div at bounding box center [290, 211] width 3 height 2
click at [289, 210] on div at bounding box center [290, 211] width 3 height 2
click at [180, 238] on button "Edit" at bounding box center [168, 245] width 33 height 19
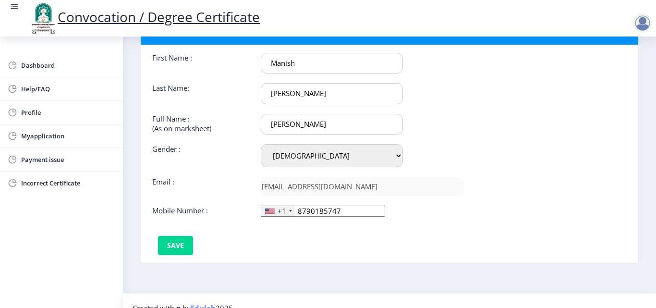
click at [289, 209] on div "+1" at bounding box center [278, 211] width 34 height 10
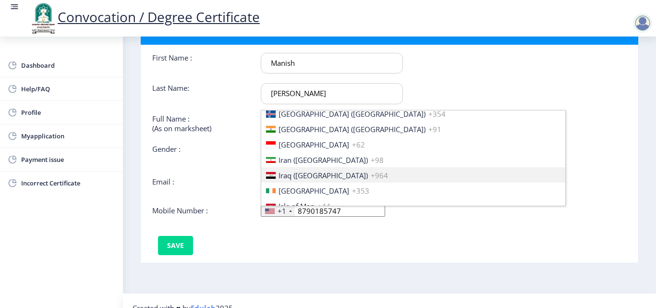
scroll to position [1498, 0]
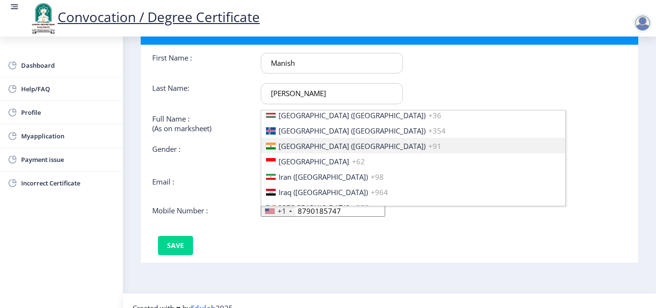
click at [304, 145] on span "[GEOGRAPHIC_DATA] ([GEOGRAPHIC_DATA])" at bounding box center [352, 146] width 147 height 10
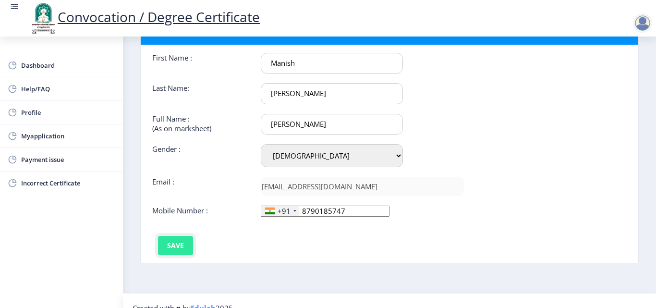
click at [169, 248] on button "Save" at bounding box center [175, 245] width 35 height 19
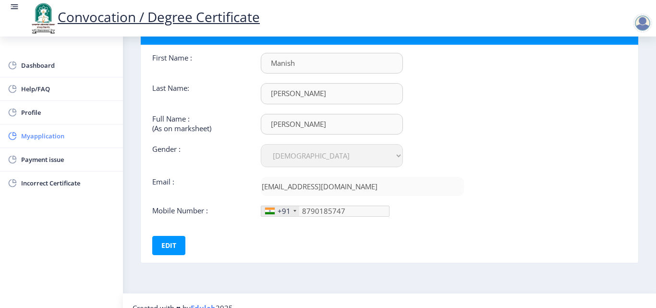
click at [51, 132] on span "Myapplication" at bounding box center [68, 136] width 94 height 12
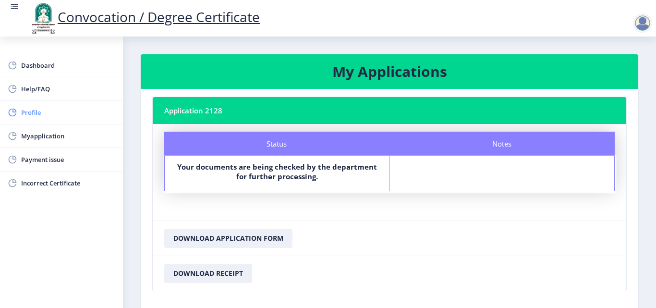
click at [24, 114] on span "Profile" at bounding box center [68, 113] width 94 height 12
select select
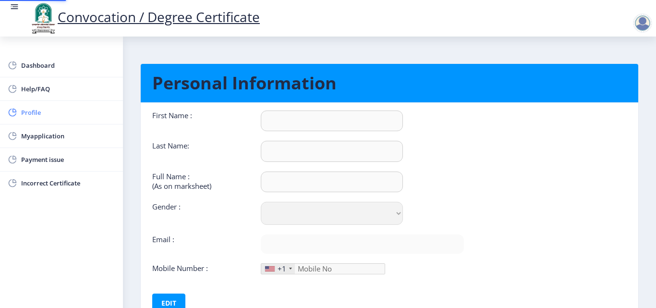
type input "Manish"
type input "[PERSON_NAME]"
select select "[DEMOGRAPHIC_DATA]"
type input "[EMAIL_ADDRESS][DOMAIN_NAME]"
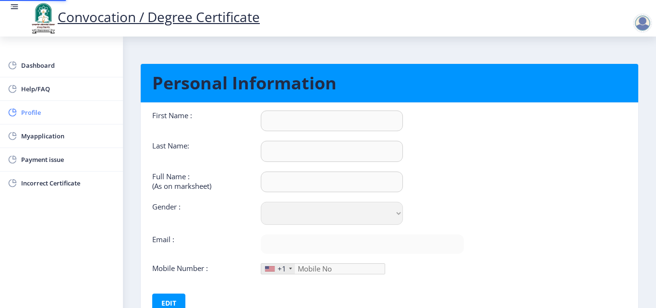
type input "8790185747"
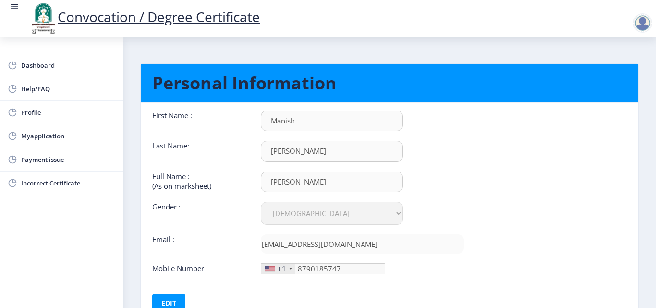
click at [521, 150] on nb-card-body "First Name : Manish Last Name: Singh Full Name : (As on marksheet) Manish Singh…" at bounding box center [389, 212] width 512 height 218
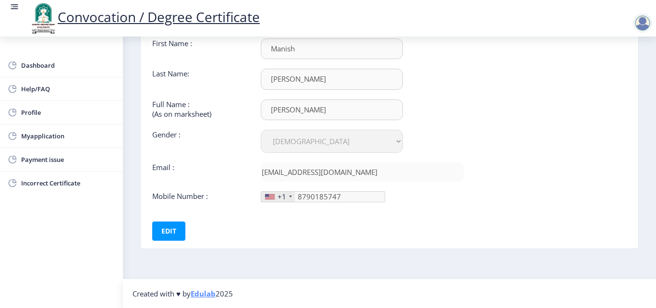
scroll to position [53, 0]
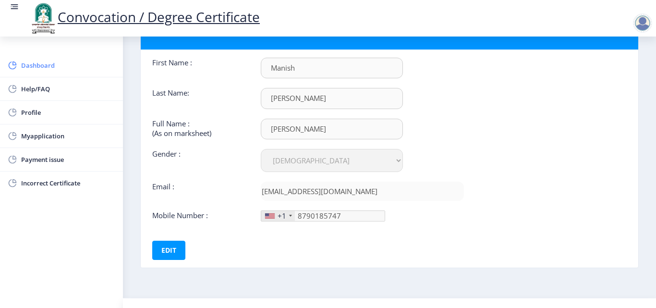
click at [55, 68] on span "Dashboard" at bounding box center [68, 66] width 94 height 12
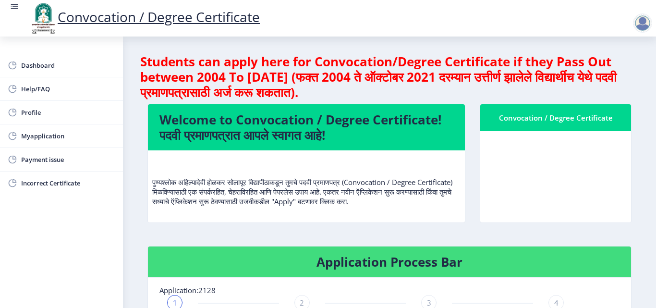
click at [647, 177] on nb-layout-column "Students can apply here for Convocation/Degree Certificate if they Pass Out bet…" at bounding box center [389, 302] width 533 height 533
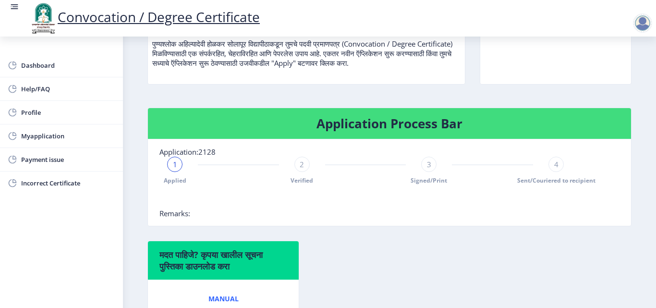
scroll to position [137, 0]
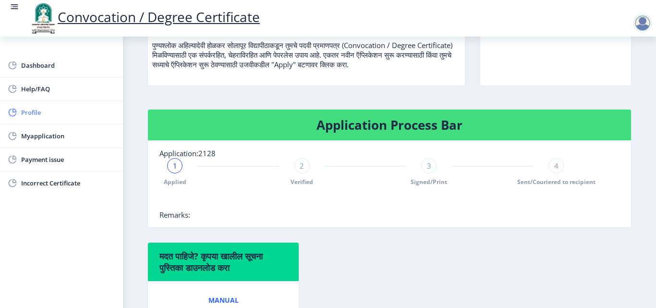
click at [33, 109] on span "Profile" at bounding box center [68, 113] width 94 height 12
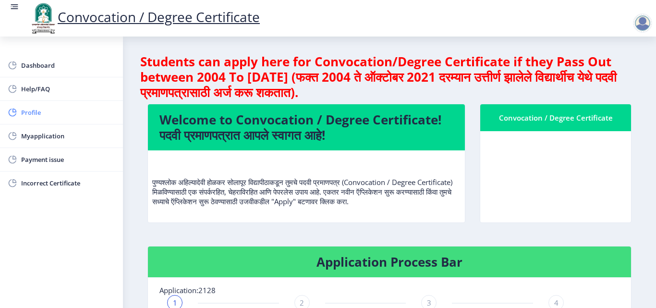
select select "[DEMOGRAPHIC_DATA]"
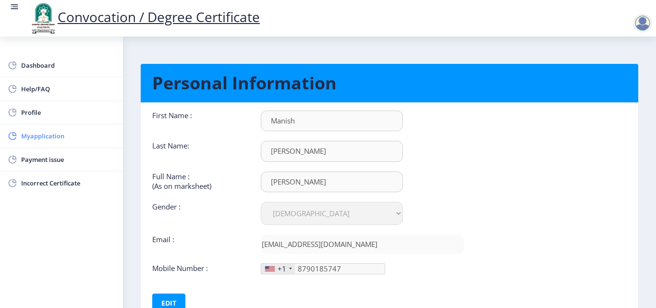
click at [47, 135] on span "Myapplication" at bounding box center [68, 136] width 94 height 12
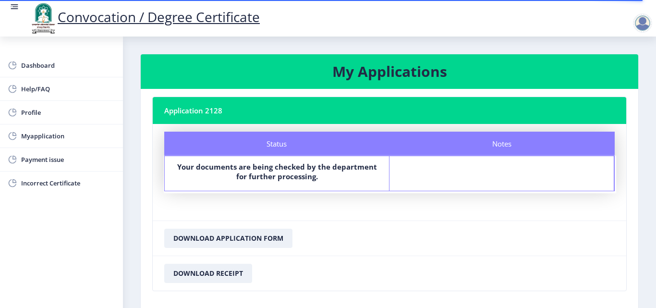
click at [473, 236] on nb-card-footer "Download Application Form" at bounding box center [389, 237] width 473 height 35
click at [648, 84] on nb-layout-column "My Applications Application 2128 Status Notes Status Your documents are being c…" at bounding box center [389, 184] width 533 height 297
